Goal: Information Seeking & Learning: Learn about a topic

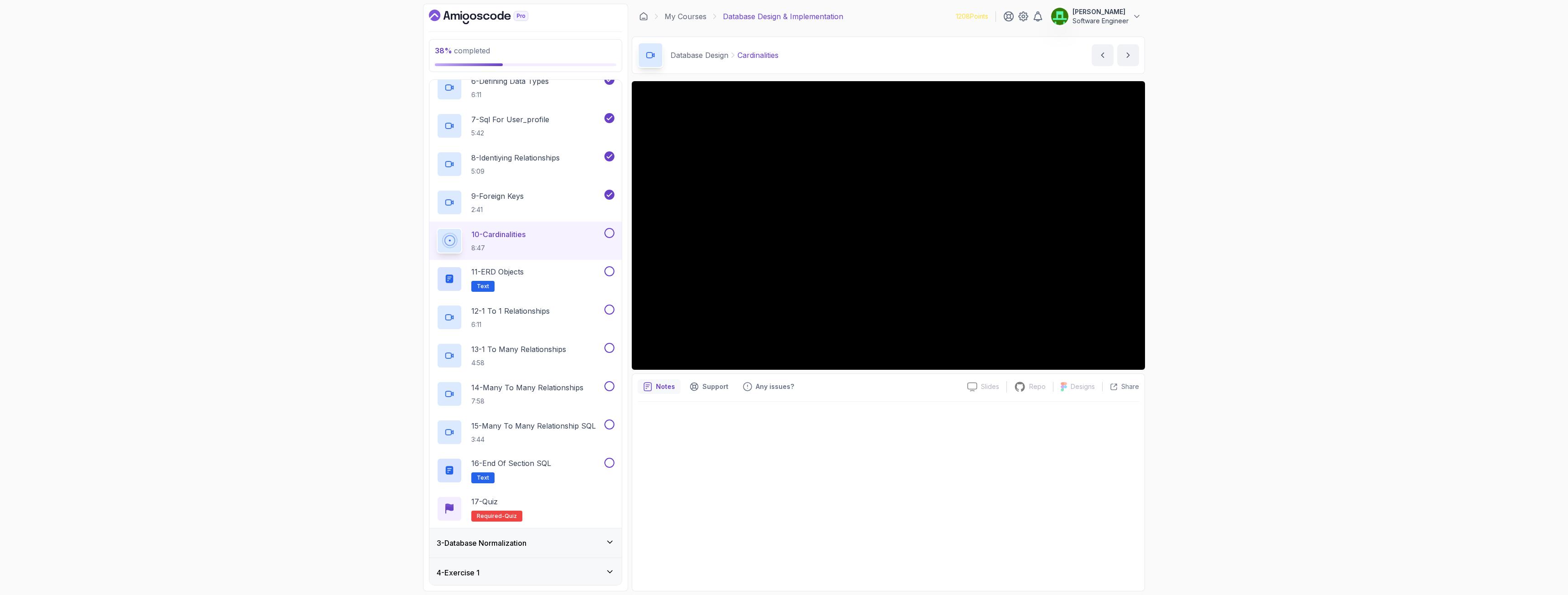
scroll to position [319, 0]
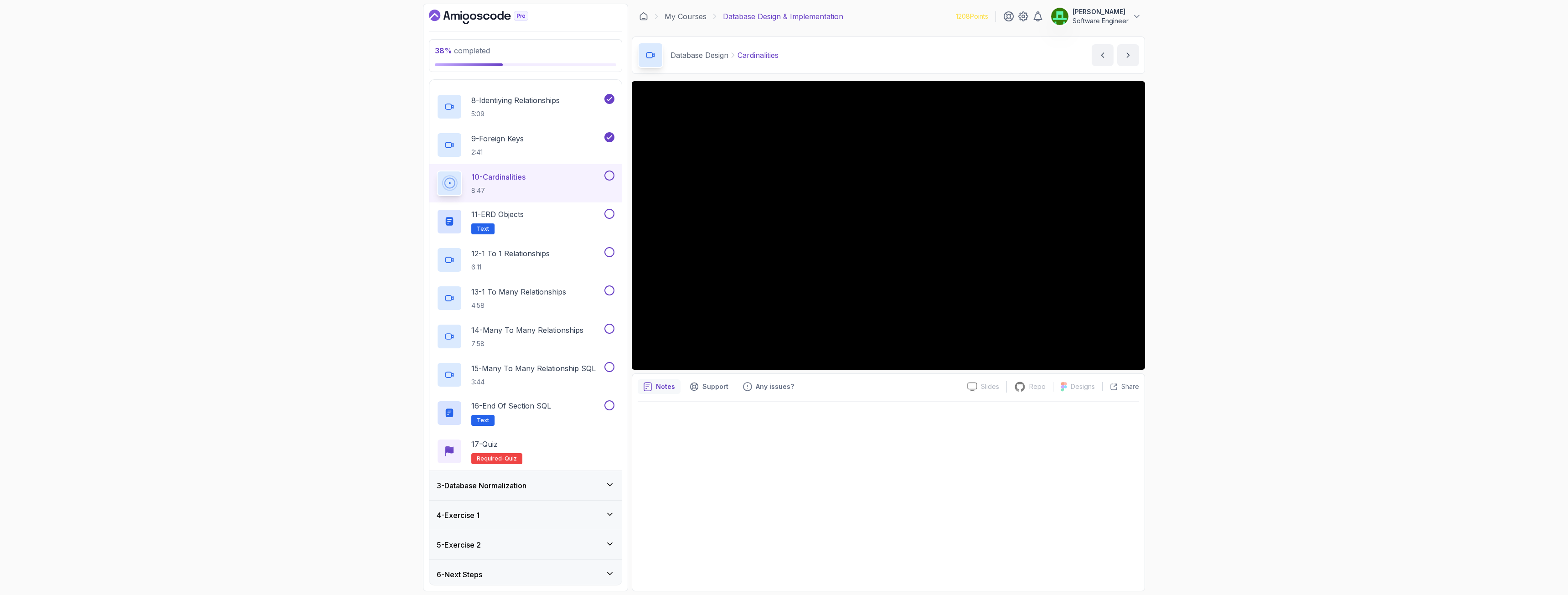
click at [607, 176] on button at bounding box center [609, 175] width 10 height 10
click at [517, 217] on p "11 - ERD Objects" at bounding box center [497, 214] width 52 height 11
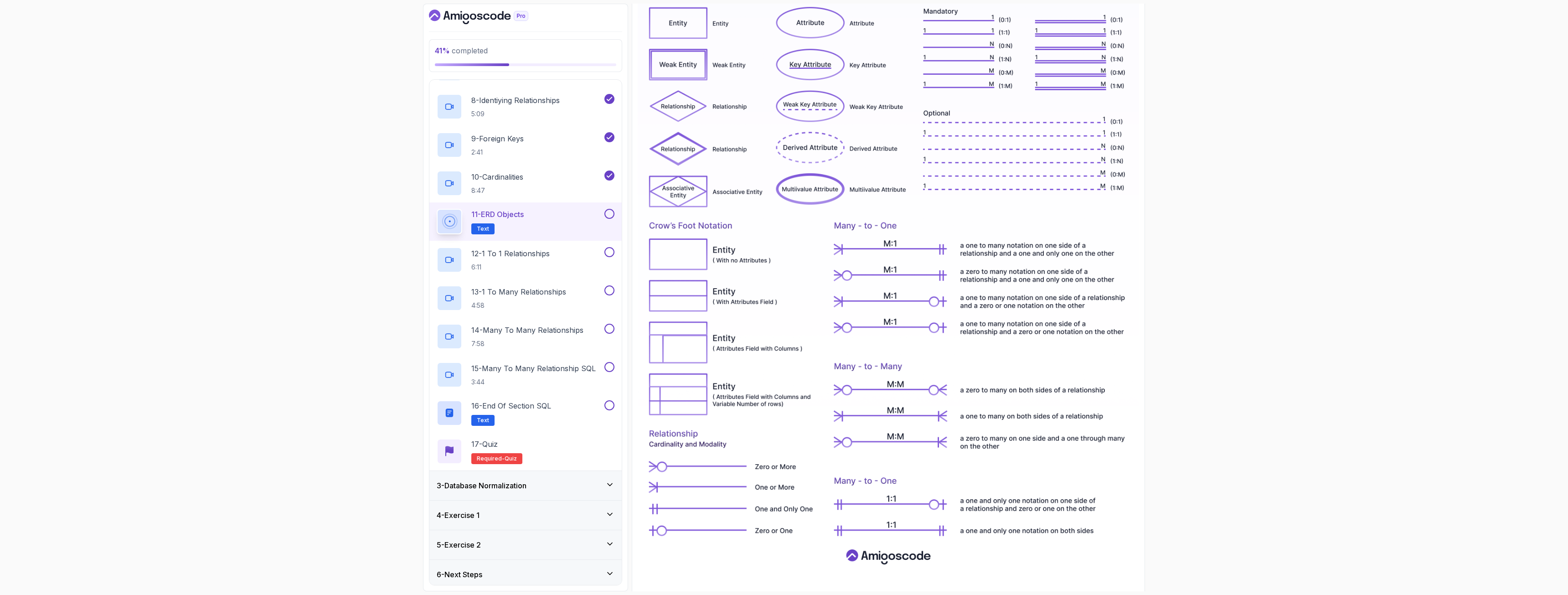
scroll to position [252, 0]
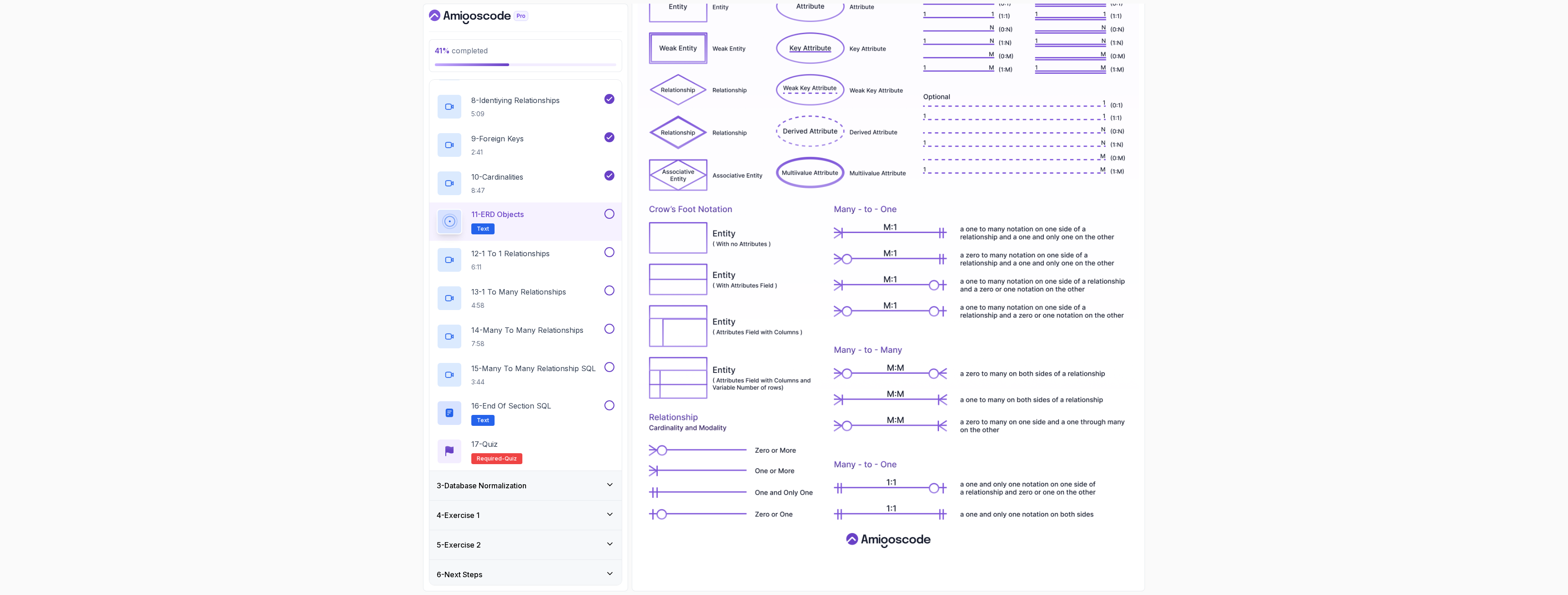
click at [611, 211] on button at bounding box center [609, 214] width 10 height 10
click at [510, 252] on p "12 - 1 To 1 Relationships" at bounding box center [510, 253] width 79 height 11
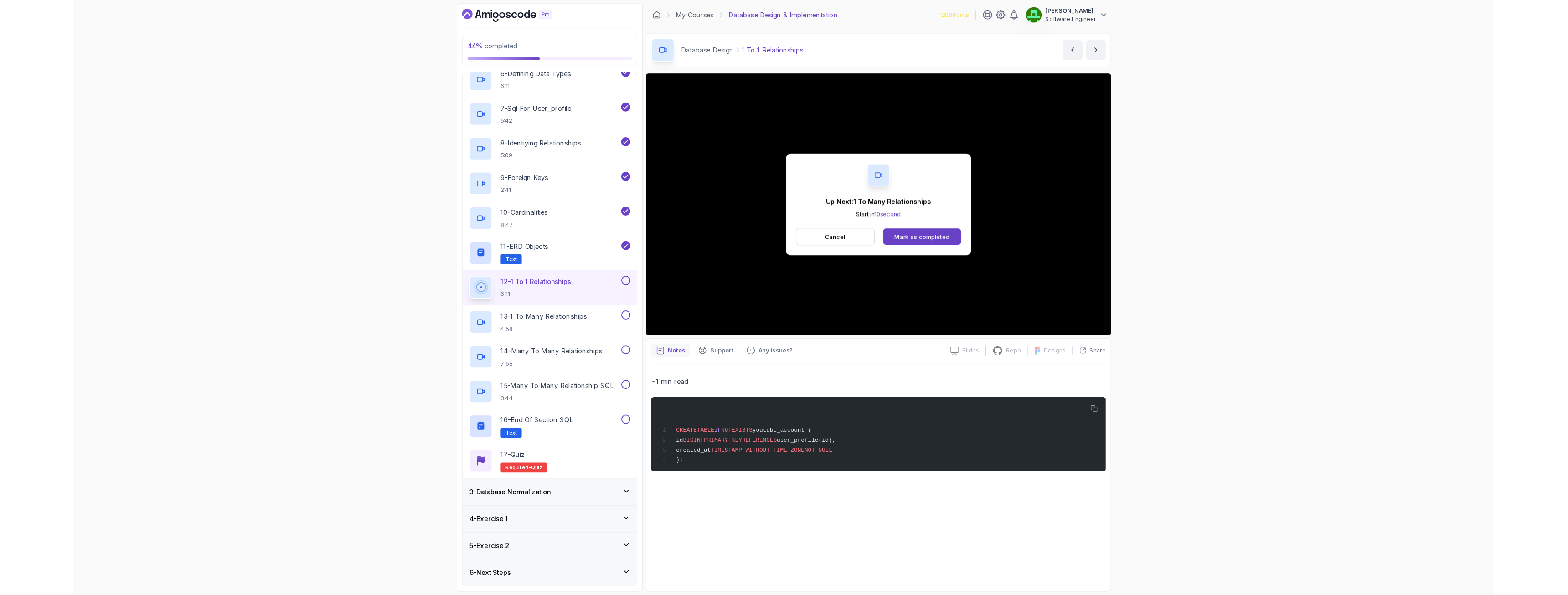
scroll to position [319, 0]
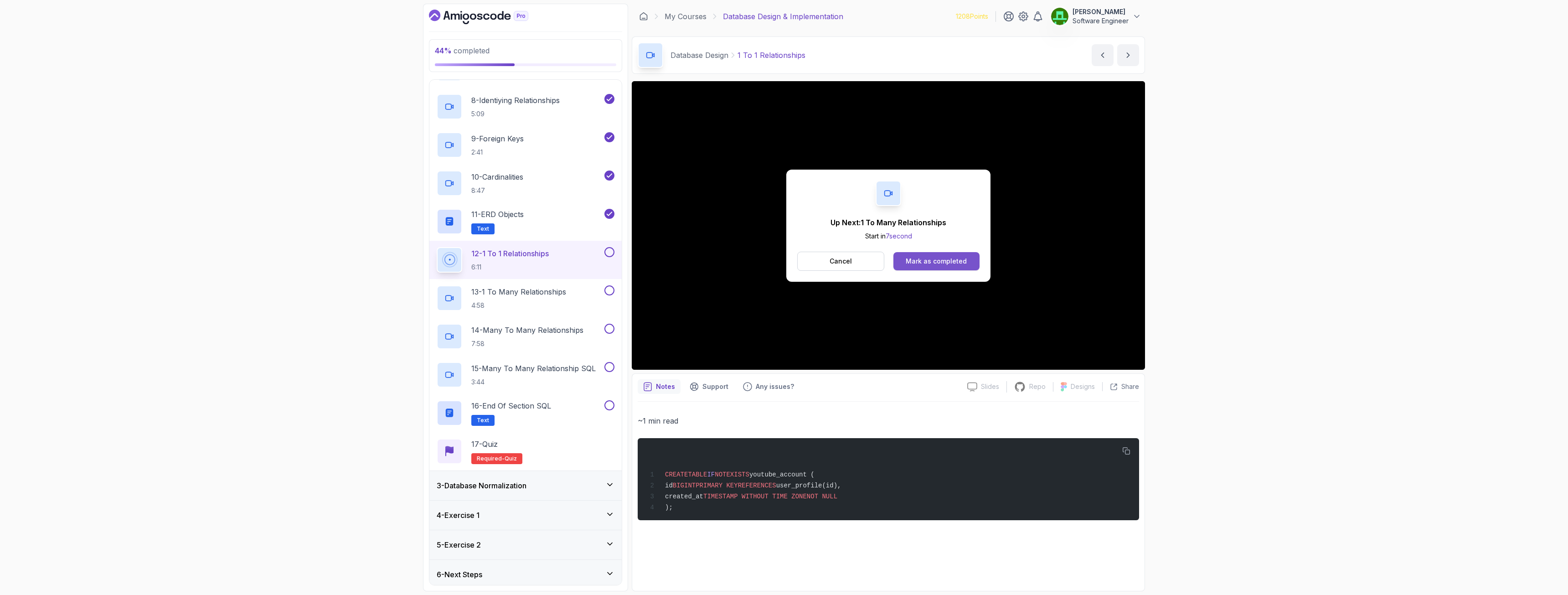
click at [942, 262] on div "Mark as completed" at bounding box center [936, 261] width 61 height 9
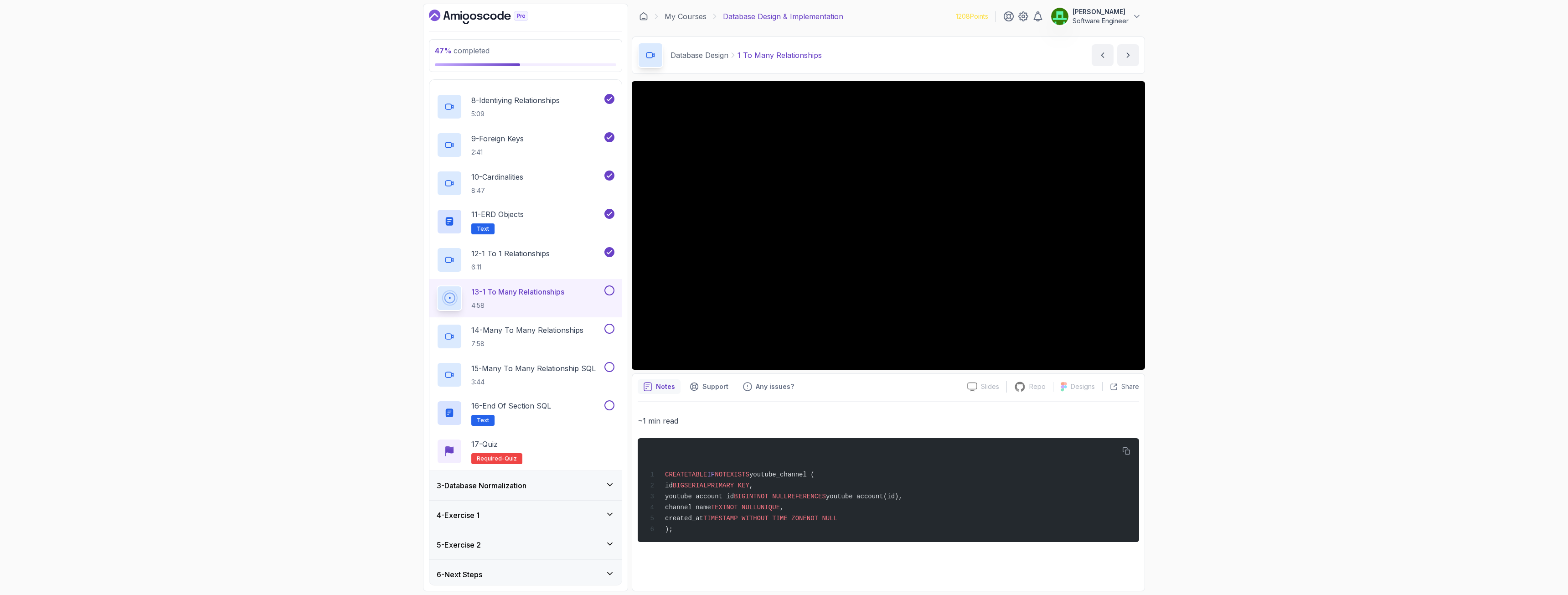
click at [1341, 270] on div "47 % completed 1 - Intro 2 - Database Design 1 - ERD Design Tools 4:23 2 - Capt…" at bounding box center [784, 297] width 1568 height 595
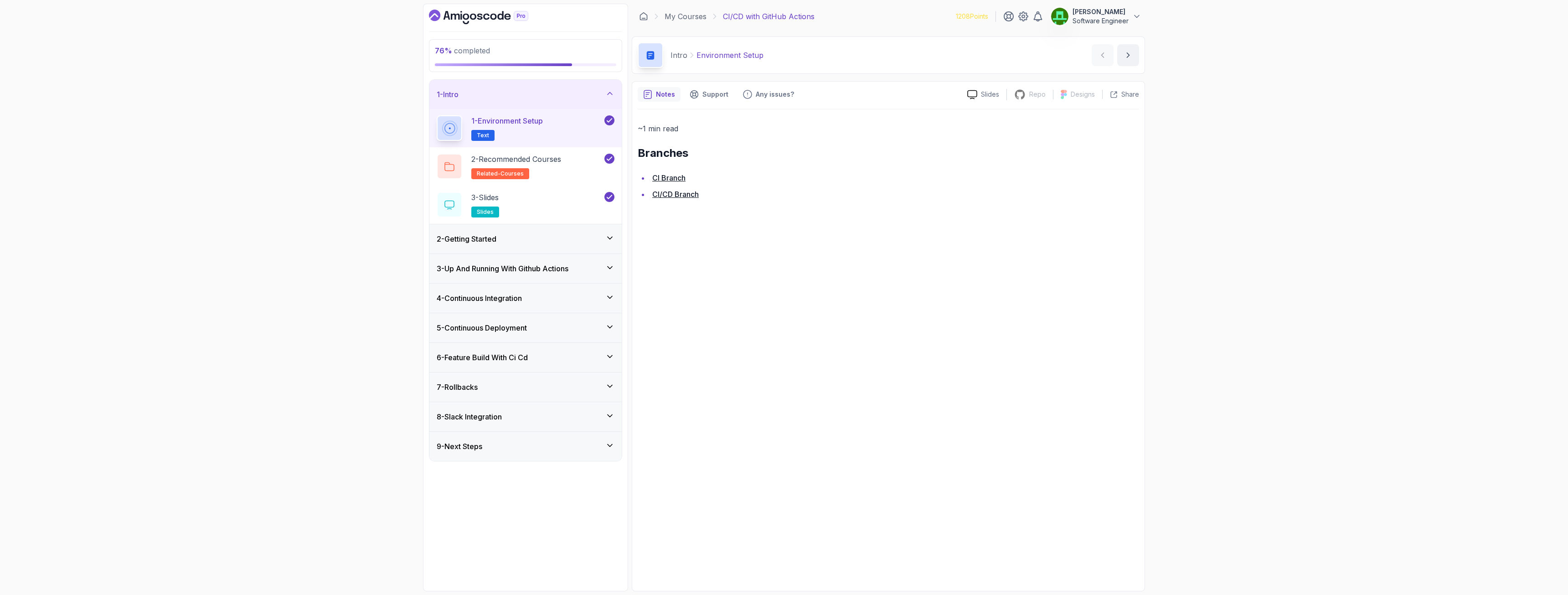
click at [488, 15] on icon "Dashboard" at bounding box center [486, 16] width 6 height 6
